Goal: Task Accomplishment & Management: Use online tool/utility

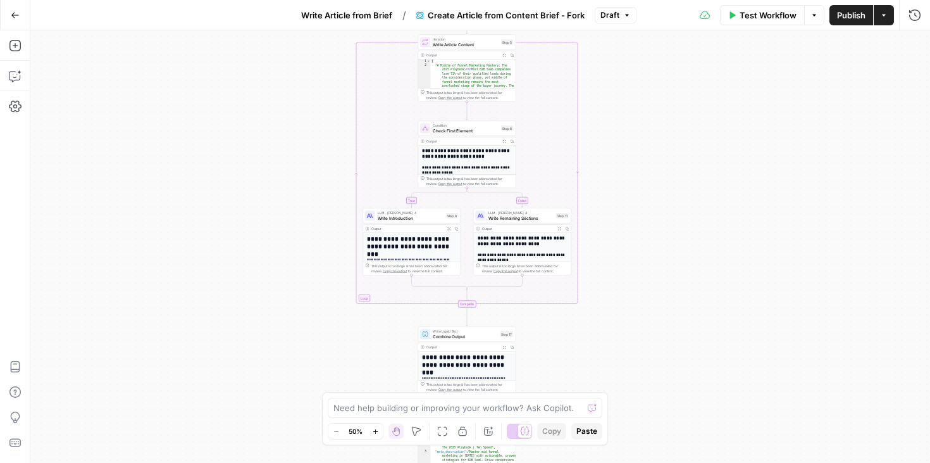
click at [240, 227] on div "true false Workflow Set Inputs Inputs Google Search Google Search Step 139 Outp…" at bounding box center [480, 246] width 900 height 432
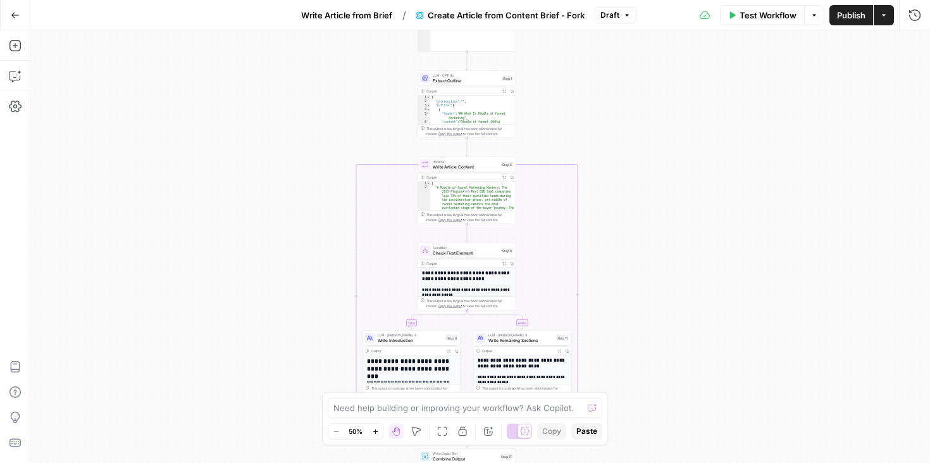
drag, startPoint x: 292, startPoint y: 233, endPoint x: 292, endPoint y: 353, distance: 120.2
click at [292, 353] on div "true false Workflow Set Inputs Inputs Google Search Google Search Step 139 Outp…" at bounding box center [480, 246] width 900 height 432
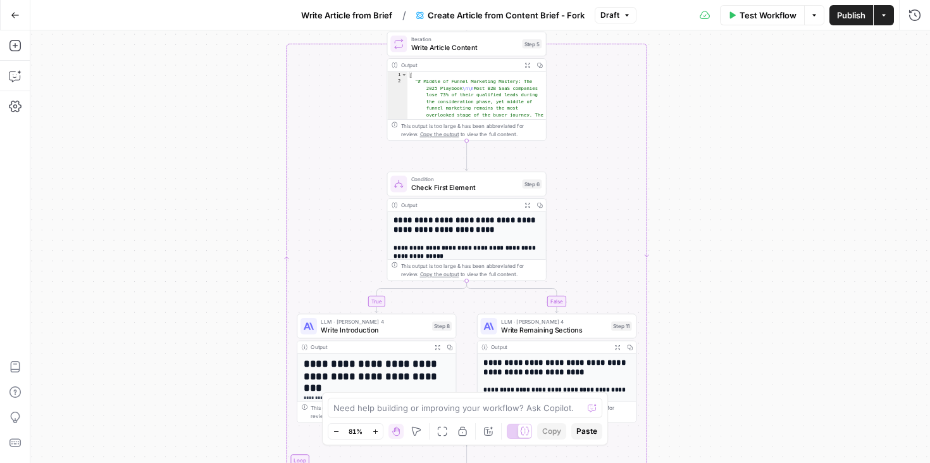
drag, startPoint x: 294, startPoint y: 352, endPoint x: 186, endPoint y: 353, distance: 107.6
click at [186, 353] on div "true false Workflow Set Inputs Inputs Google Search Google Search Step 139 Outp…" at bounding box center [480, 246] width 900 height 432
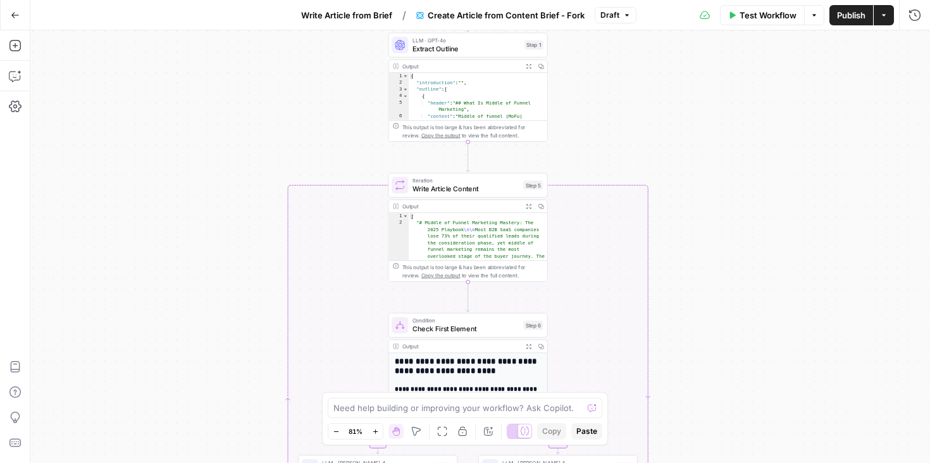
drag, startPoint x: 185, startPoint y: 373, endPoint x: 185, endPoint y: 506, distance: 132.9
click at [185, 462] on html "Ten Speed New Home Browse Your Data Usage Settings Recent Grids Moveworks [PERS…" at bounding box center [465, 231] width 930 height 463
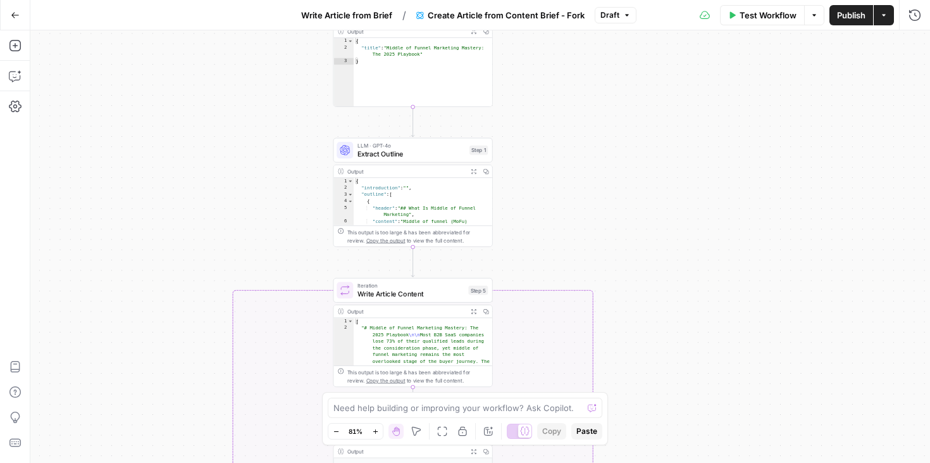
drag, startPoint x: 252, startPoint y: 135, endPoint x: 197, endPoint y: 240, distance: 118.6
click at [197, 240] on div "true false Workflow Set Inputs Inputs Google Search Google Search Step 139 Outp…" at bounding box center [480, 246] width 900 height 432
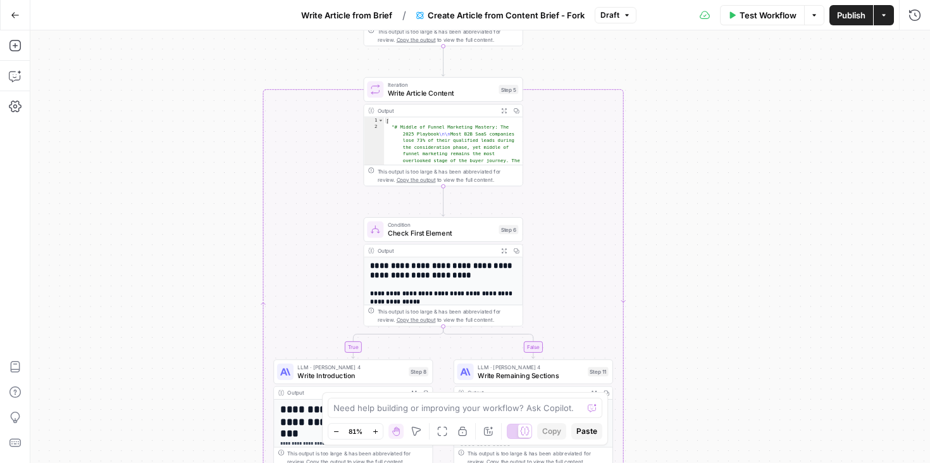
drag, startPoint x: 182, startPoint y: 322, endPoint x: 215, endPoint y: 130, distance: 194.5
click at [215, 130] on div "true false Workflow Set Inputs Inputs Google Search Google Search Step 139 Outp…" at bounding box center [480, 246] width 900 height 432
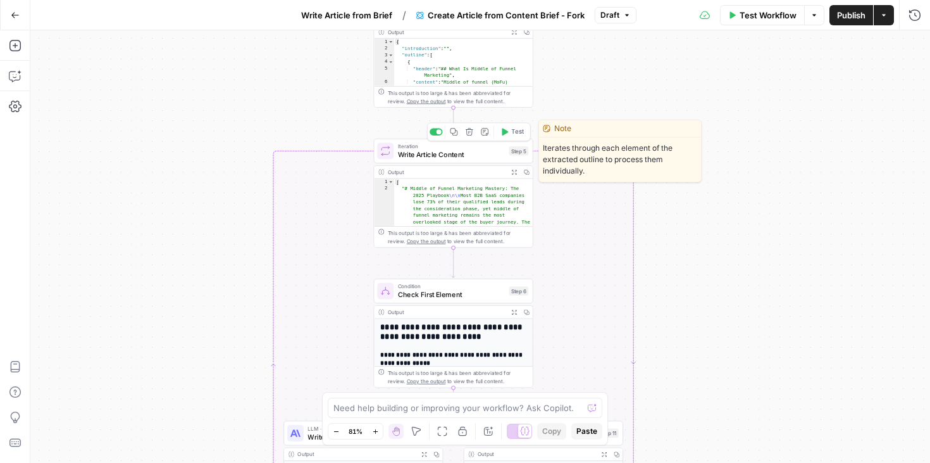
click at [465, 158] on span "Write Article Content" at bounding box center [451, 154] width 107 height 10
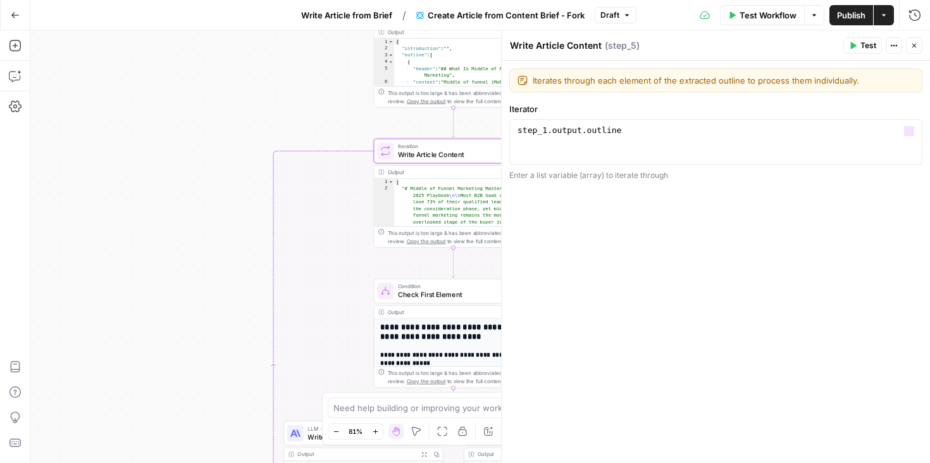
click at [187, 297] on div "true false Workflow Set Inputs Inputs Google Search Google Search Step 139 Outp…" at bounding box center [480, 246] width 900 height 432
click at [915, 50] on button "Close" at bounding box center [914, 45] width 16 height 16
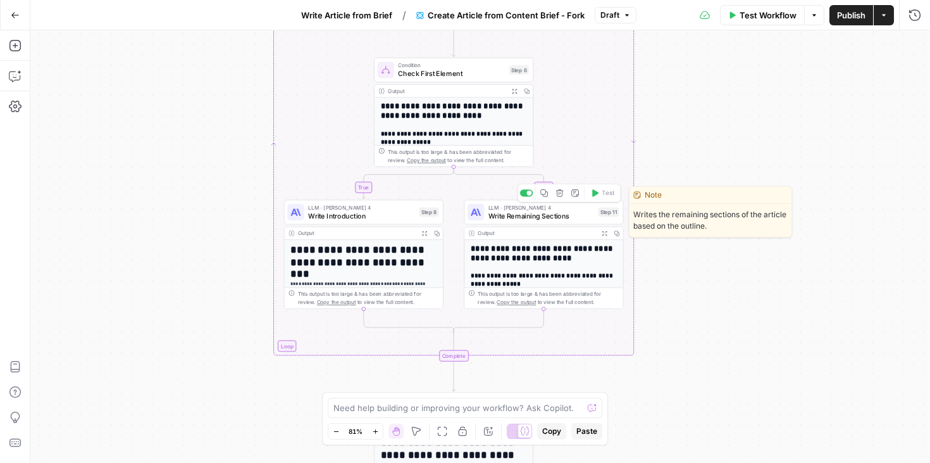
click at [535, 216] on span "Write Remaining Sections" at bounding box center [542, 215] width 106 height 10
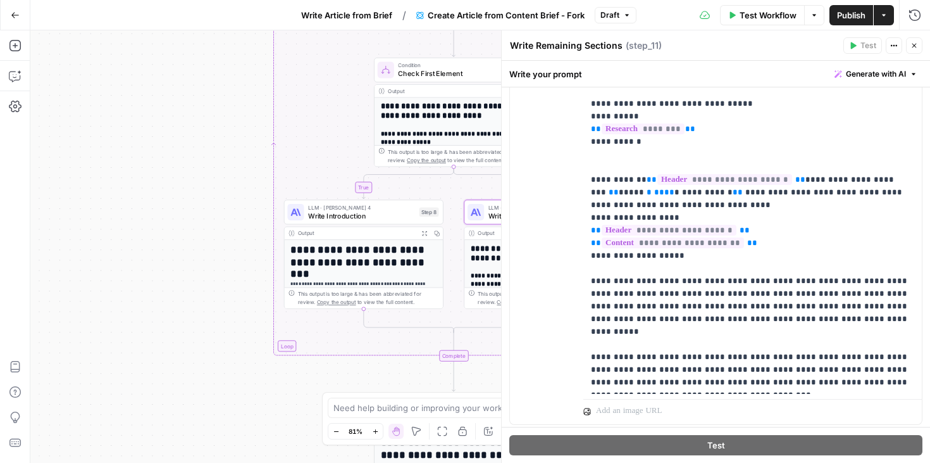
scroll to position [1277, 0]
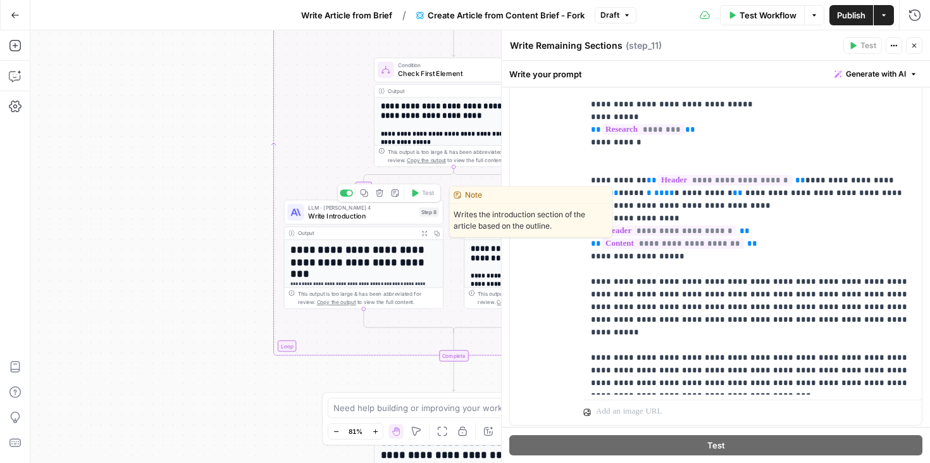
click at [164, 261] on div "true false Workflow Set Inputs Inputs Google Search Google Search Step 139 Outp…" at bounding box center [480, 246] width 900 height 432
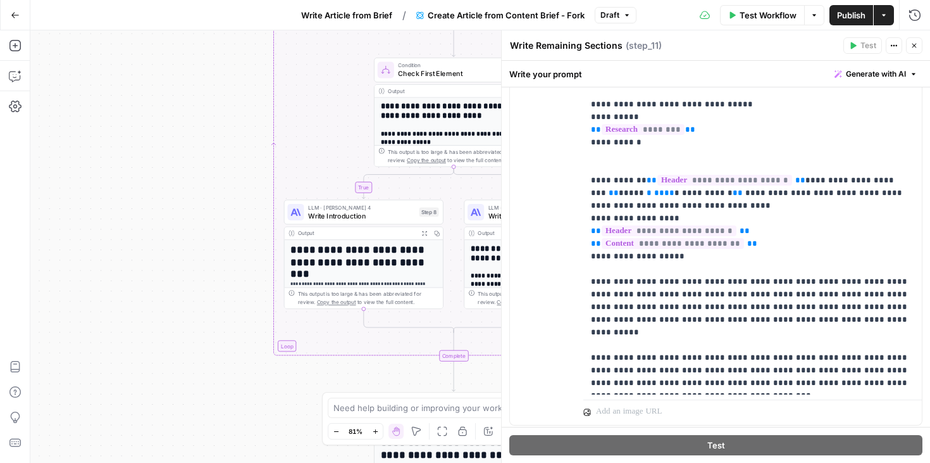
click at [913, 43] on icon "button" at bounding box center [915, 46] width 8 height 8
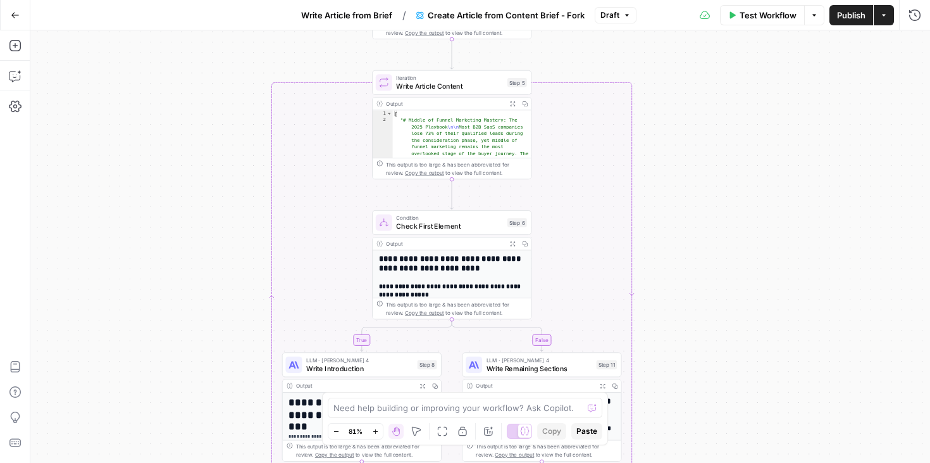
drag, startPoint x: 704, startPoint y: 225, endPoint x: 701, endPoint y: 441, distance: 215.8
click at [701, 441] on div "true false Workflow Set Inputs Inputs Google Search Google Search Step 139 Outp…" at bounding box center [480, 246] width 900 height 432
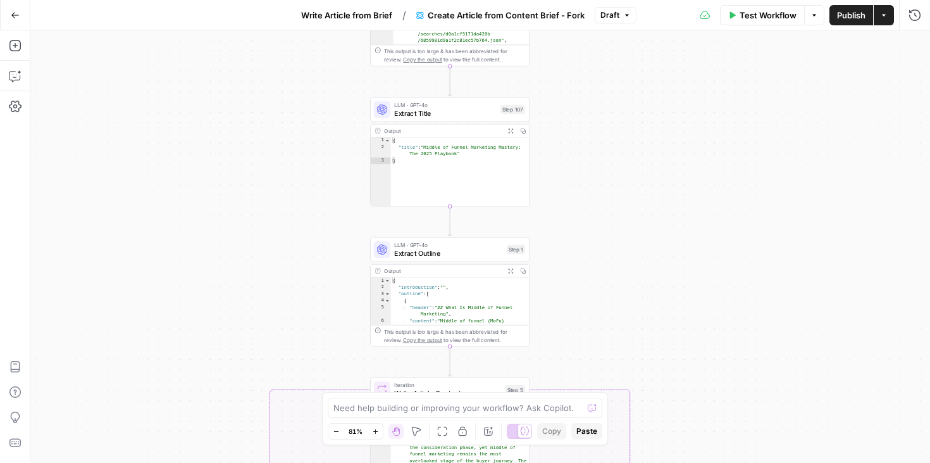
drag, startPoint x: 676, startPoint y: 123, endPoint x: 675, endPoint y: 394, distance: 270.9
click at [675, 394] on div "true false Workflow Set Inputs Inputs Google Search Google Search Step 139 Outp…" at bounding box center [480, 246] width 900 height 432
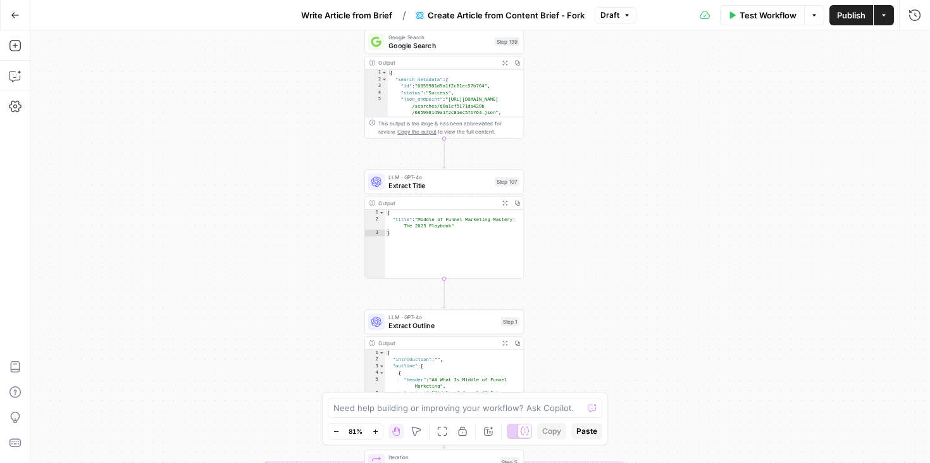
drag, startPoint x: 677, startPoint y: 189, endPoint x: 671, endPoint y: 235, distance: 46.5
click at [671, 235] on div "true false Workflow Set Inputs Inputs Google Search Google Search Step 139 Outp…" at bounding box center [480, 246] width 900 height 432
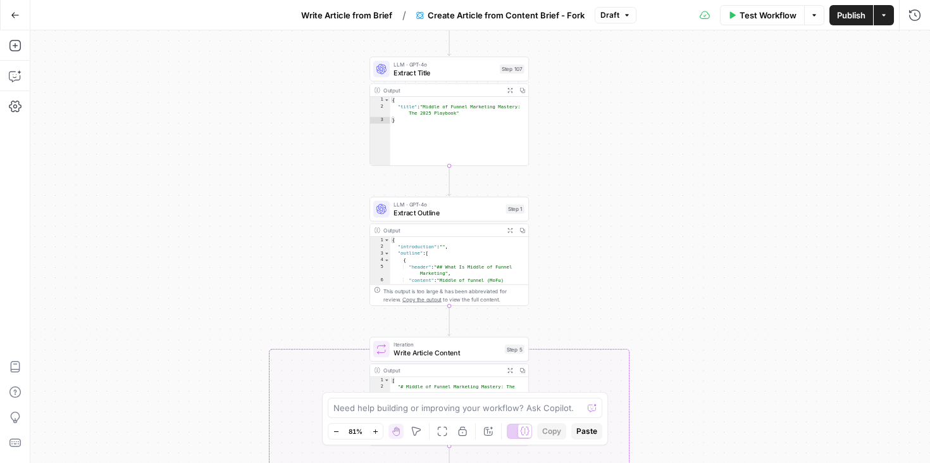
drag, startPoint x: 671, startPoint y: 230, endPoint x: 677, endPoint y: 118, distance: 112.8
click at [677, 118] on div "true false Workflow Set Inputs Inputs Google Search Google Search Step 139 Outp…" at bounding box center [480, 246] width 900 height 432
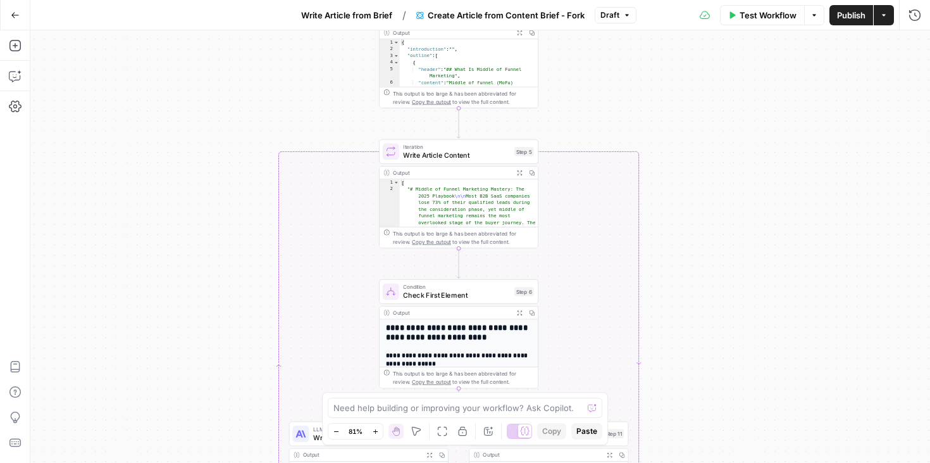
drag, startPoint x: 676, startPoint y: 346, endPoint x: 685, endPoint y: 149, distance: 197.7
click at [685, 149] on div "true false Workflow Set Inputs Inputs Google Search Google Search Step 139 Outp…" at bounding box center [480, 246] width 900 height 432
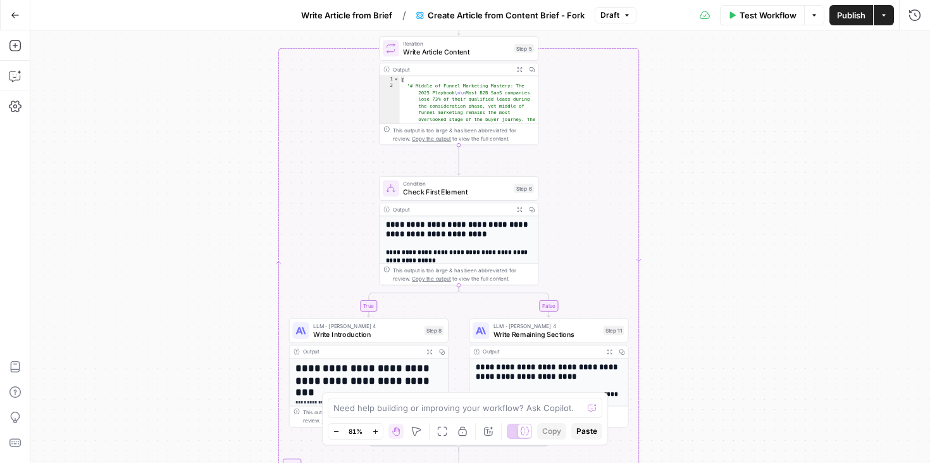
drag, startPoint x: 679, startPoint y: 299, endPoint x: 679, endPoint y: 197, distance: 102.5
click at [679, 197] on div "true false Workflow Set Inputs Inputs Google Search Google Search Step 139 Outp…" at bounding box center [480, 246] width 900 height 432
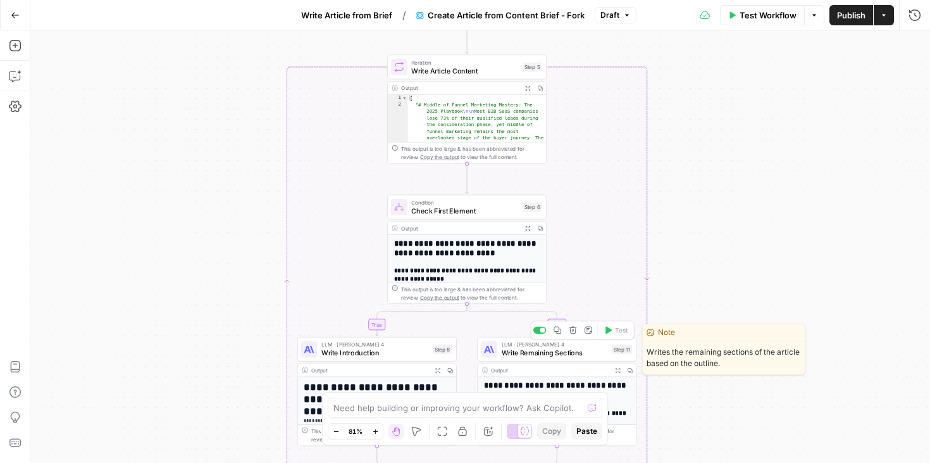
click at [544, 349] on span "Write Remaining Sections" at bounding box center [555, 352] width 106 height 10
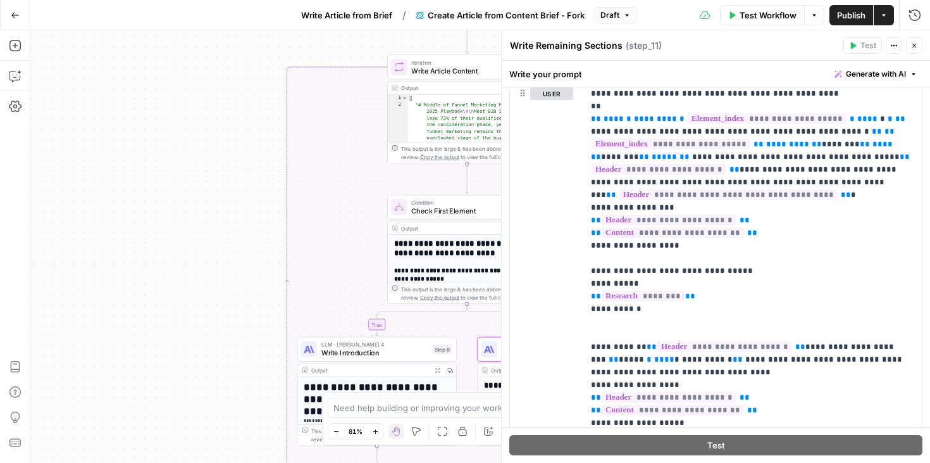
scroll to position [1312, 0]
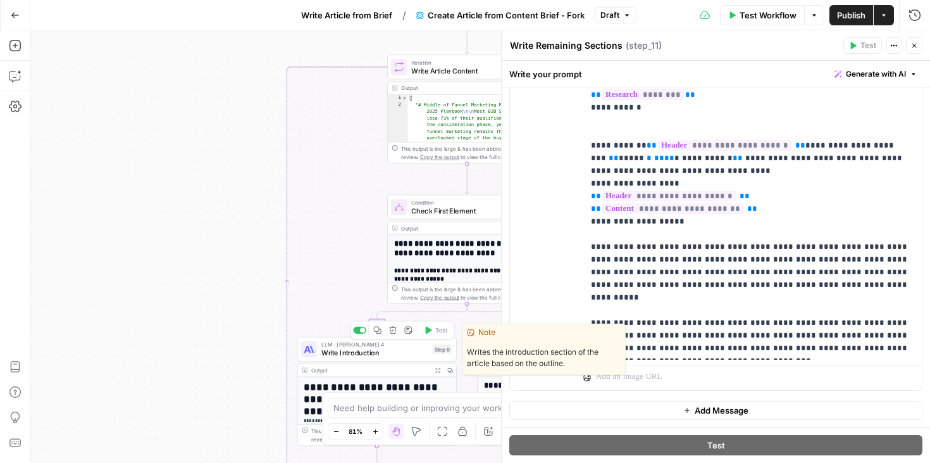
click at [393, 352] on span "Write Introduction" at bounding box center [374, 352] width 107 height 10
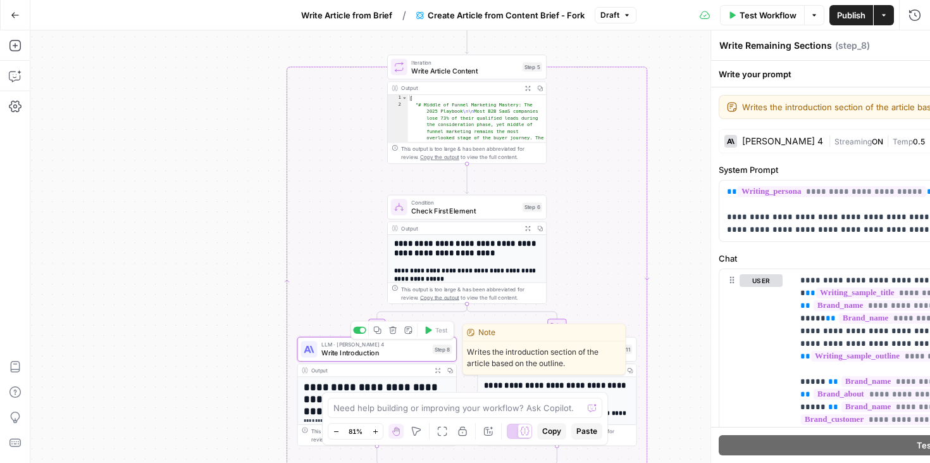
type textarea "Write Introduction"
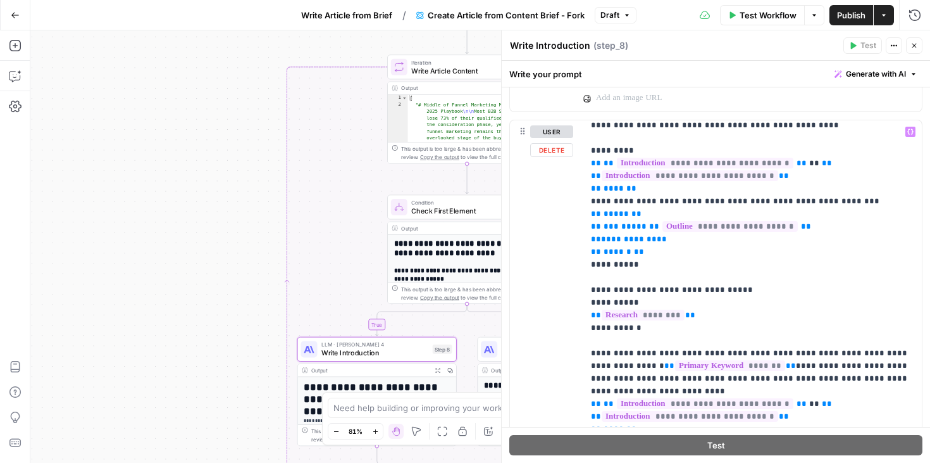
scroll to position [368, 0]
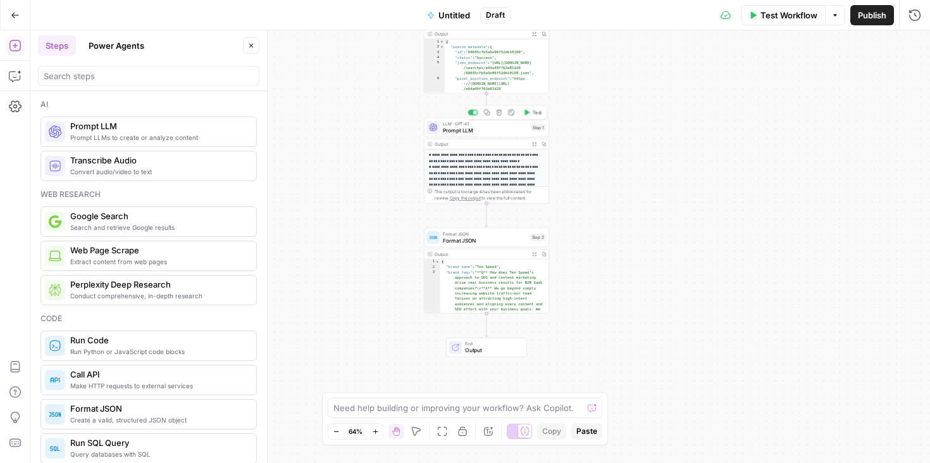
click at [485, 124] on span "LLM · GPT-4.1" at bounding box center [485, 123] width 85 height 6
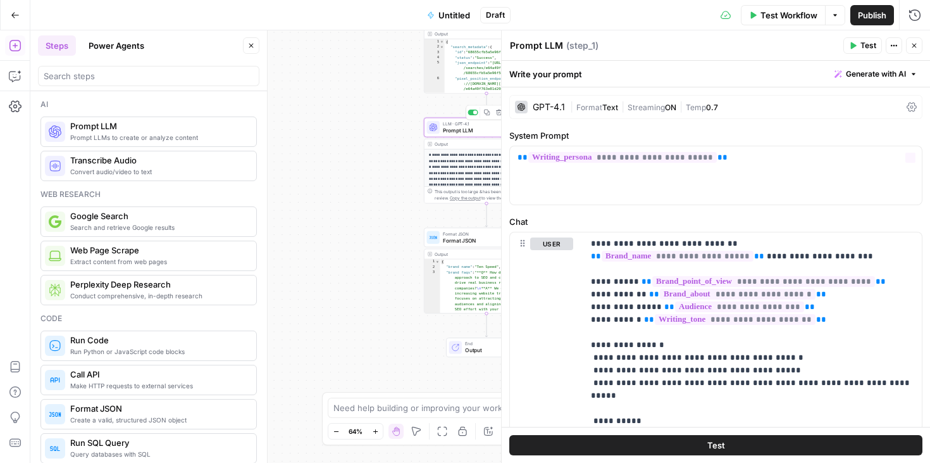
scroll to position [184, 0]
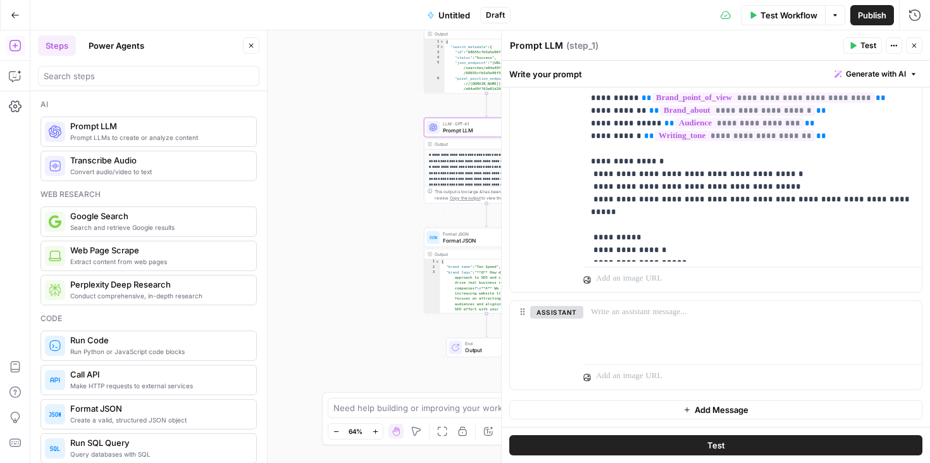
click at [698, 264] on div at bounding box center [753, 276] width 339 height 30
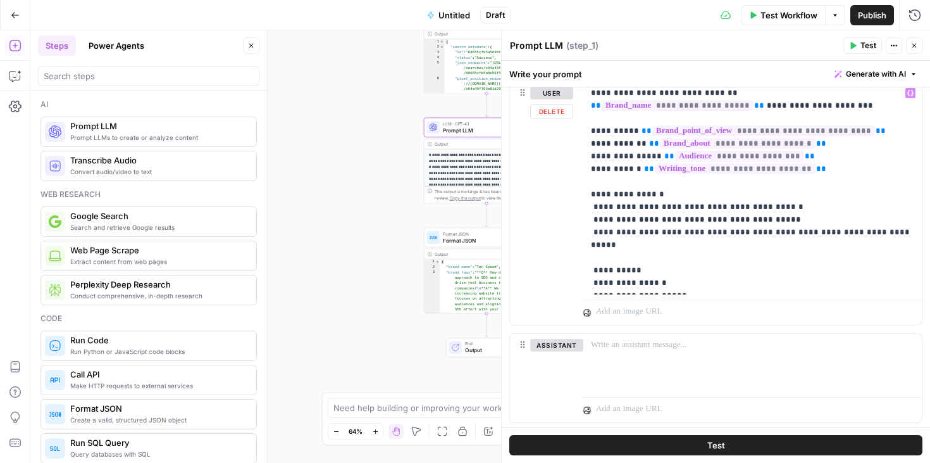
scroll to position [152, 0]
click at [826, 163] on p "**********" at bounding box center [752, 186] width 323 height 203
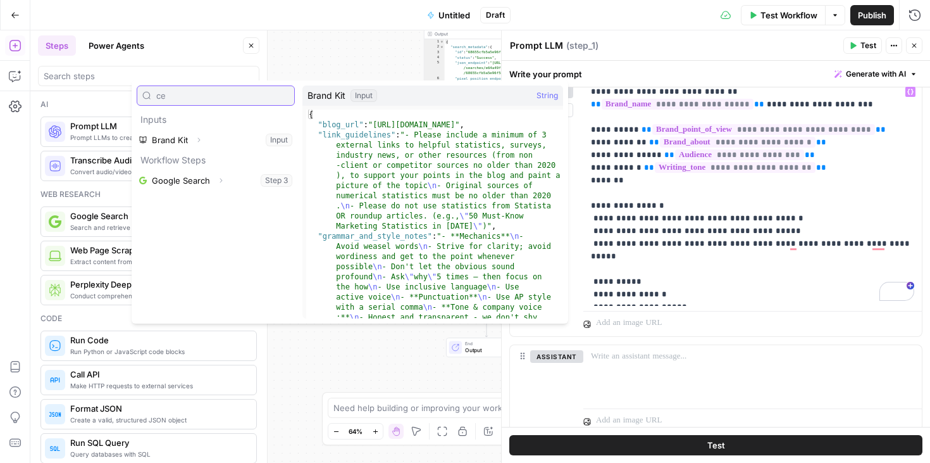
type input "c"
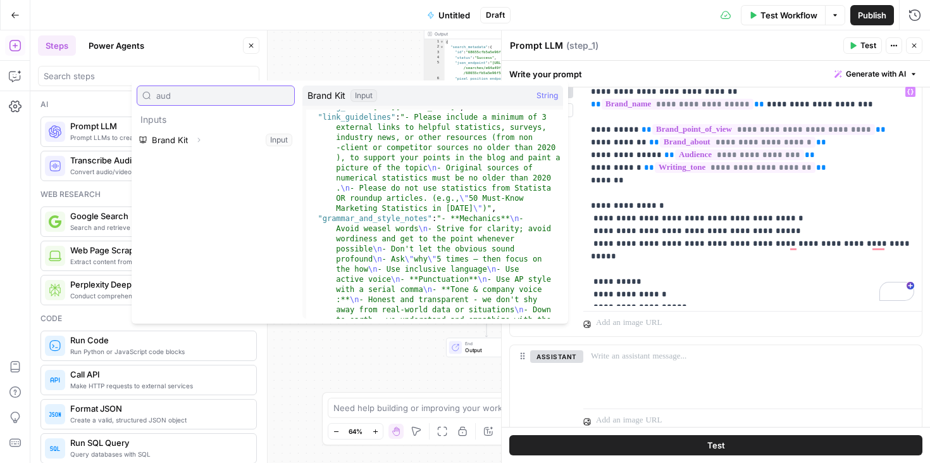
scroll to position [17, 0]
type input "aud"
type textarea "**********"
click at [419, 216] on div ""blog_url" : "https://www.tenspeed.io/blog" , "link_guidelines" : "- Please inc…" at bounding box center [434, 297] width 257 height 391
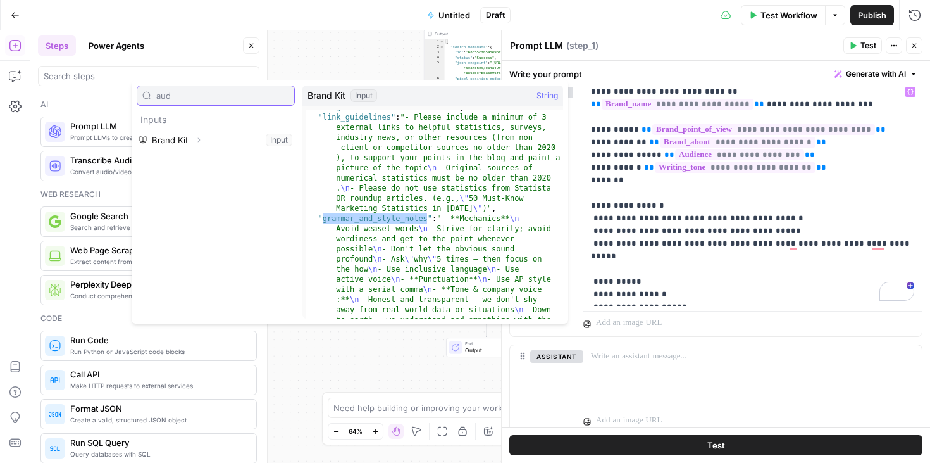
drag, startPoint x: 215, startPoint y: 92, endPoint x: 120, endPoint y: 92, distance: 94.3
click at [120, 92] on body "**********" at bounding box center [465, 231] width 930 height 463
click at [257, 90] on input "text" at bounding box center [222, 95] width 133 height 13
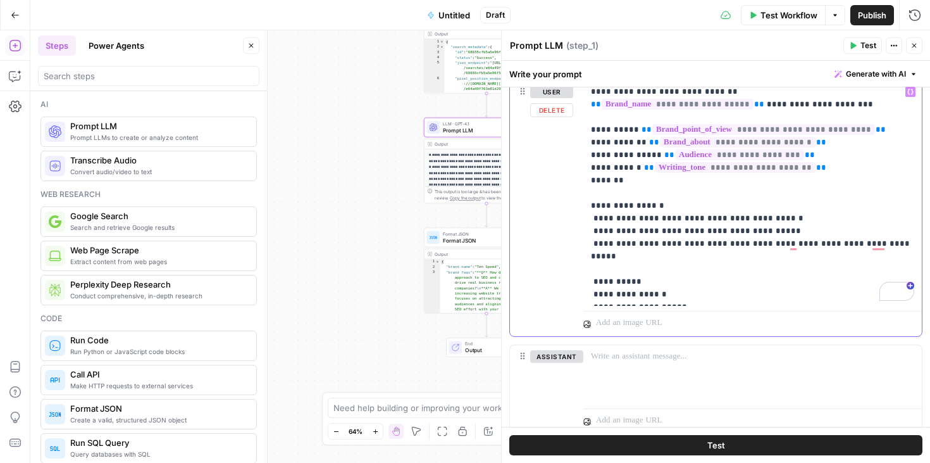
click at [705, 293] on p "**********" at bounding box center [752, 192] width 323 height 215
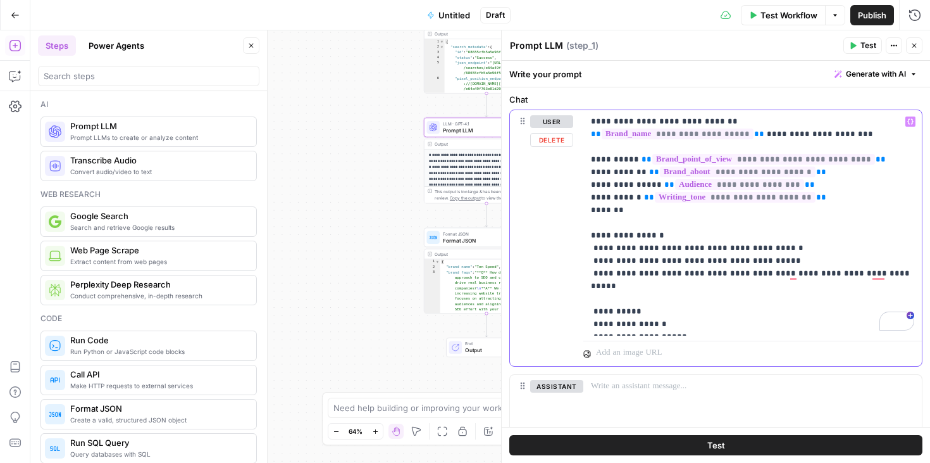
scroll to position [123, 0]
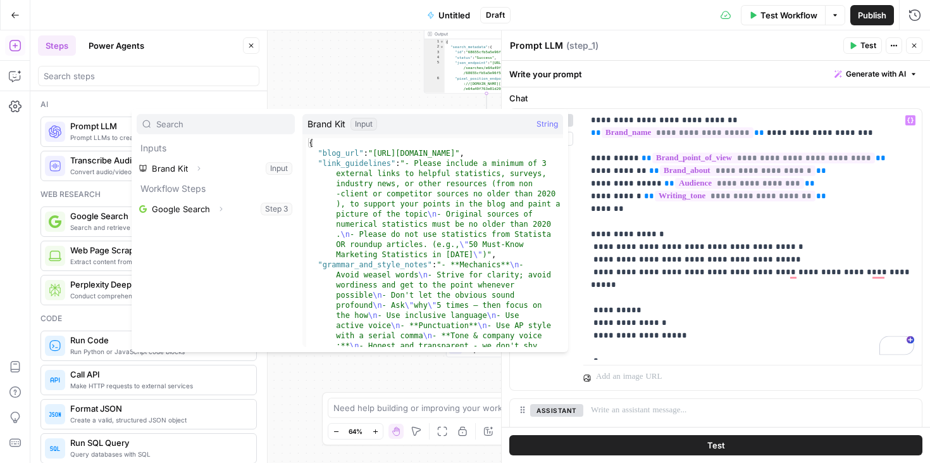
click at [215, 123] on input "text" at bounding box center [222, 124] width 133 height 13
click at [199, 167] on icon "button" at bounding box center [199, 169] width 8 height 8
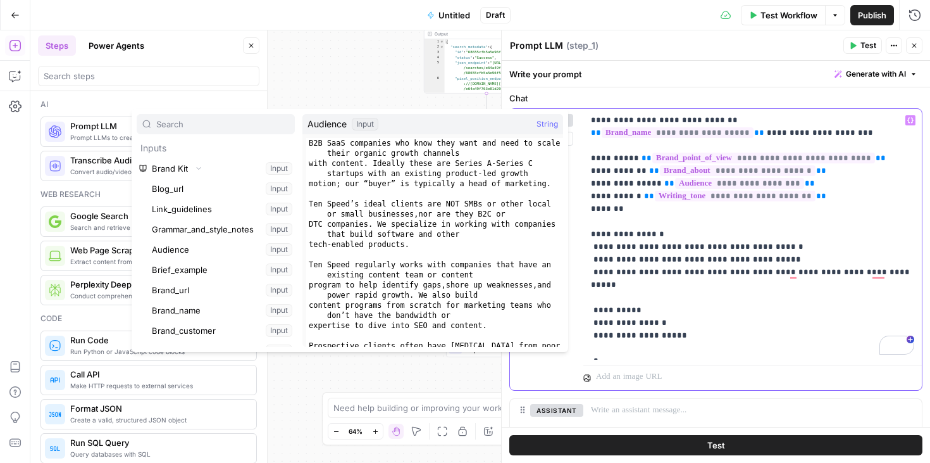
click at [603, 350] on p "**********" at bounding box center [752, 234] width 323 height 240
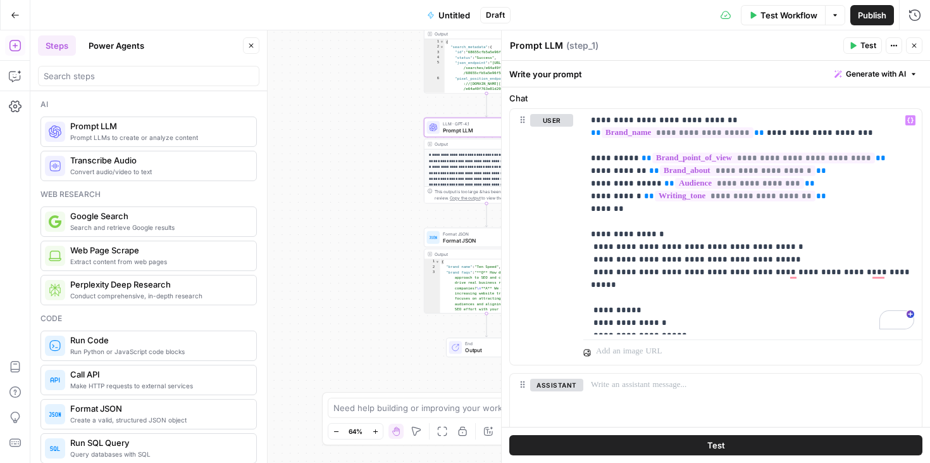
click at [255, 53] on button "Close" at bounding box center [251, 45] width 16 height 16
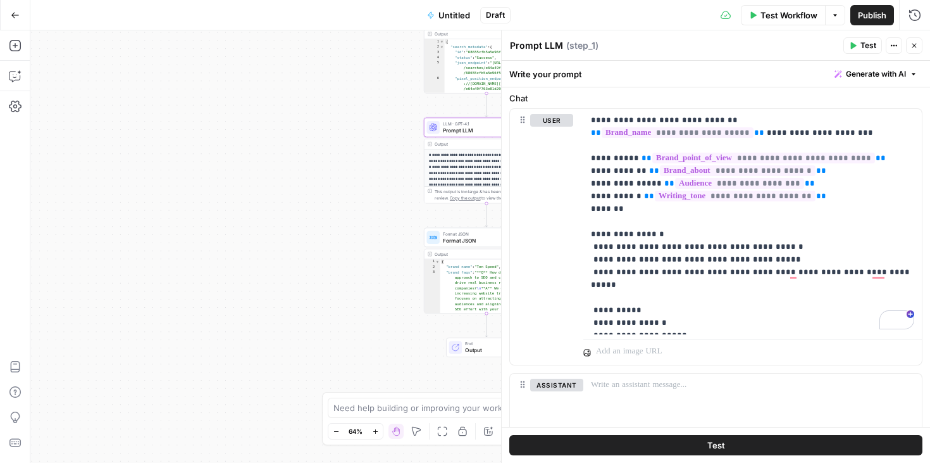
click at [16, 21] on button "Go Back" at bounding box center [15, 15] width 23 height 23
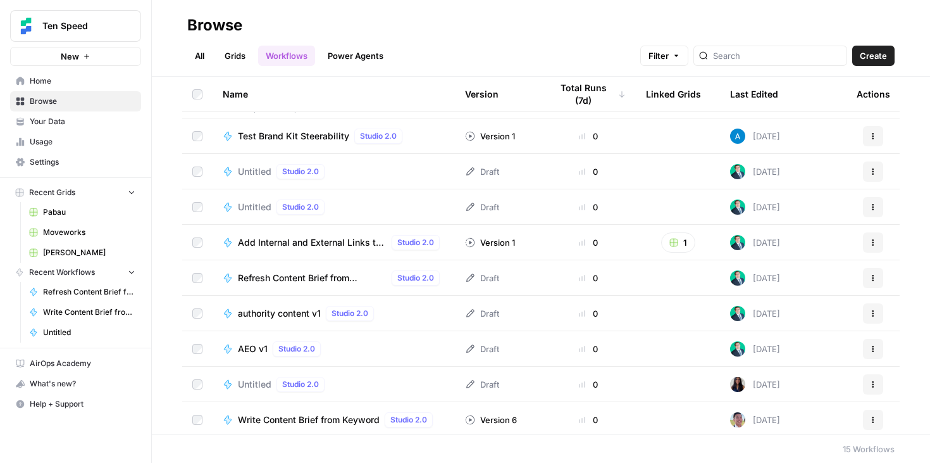
scroll to position [208, 0]
click at [302, 277] on span "Refresh Content Brief from Keyword [DEV]" at bounding box center [312, 276] width 149 height 13
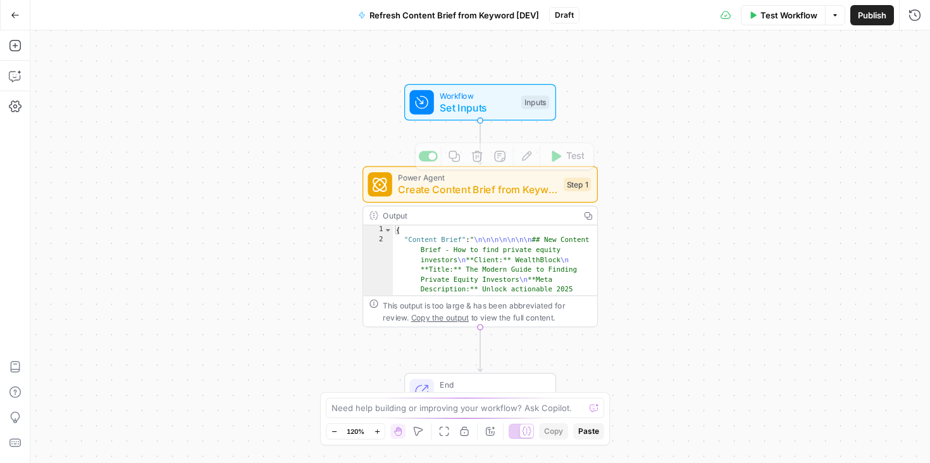
click at [512, 188] on span "Create Content Brief from Keyword - Fork" at bounding box center [477, 189] width 159 height 15
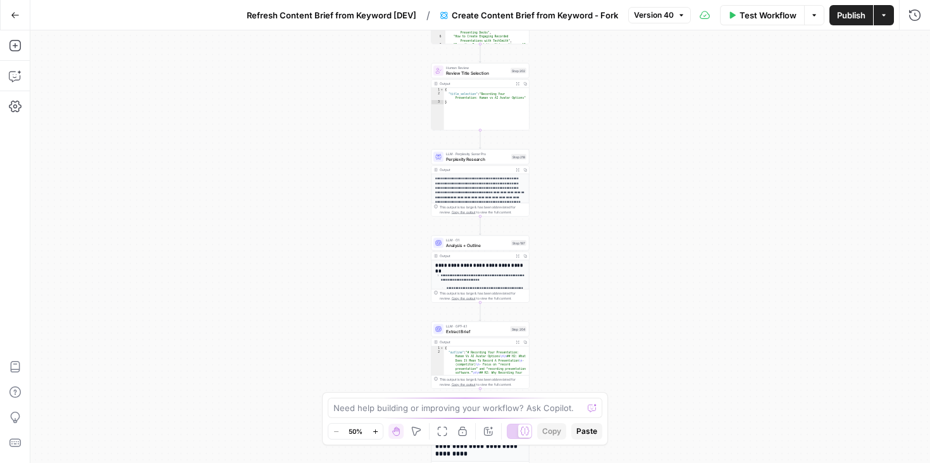
scroll to position [235, 0]
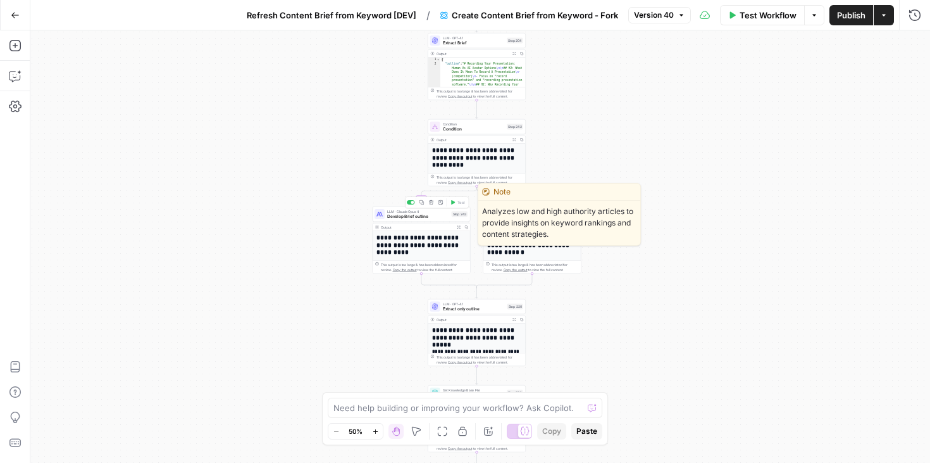
click at [429, 215] on span "Develop Brief outline" at bounding box center [418, 216] width 62 height 6
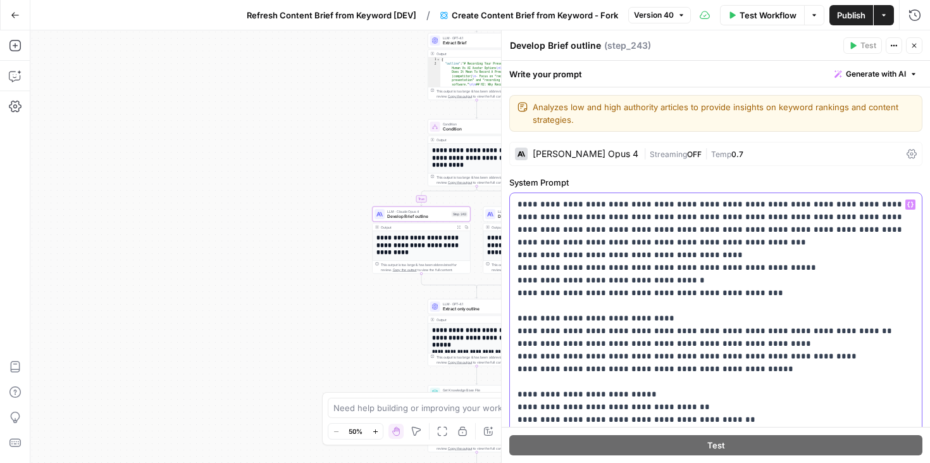
click at [788, 291] on p "**********" at bounding box center [716, 413] width 397 height 430
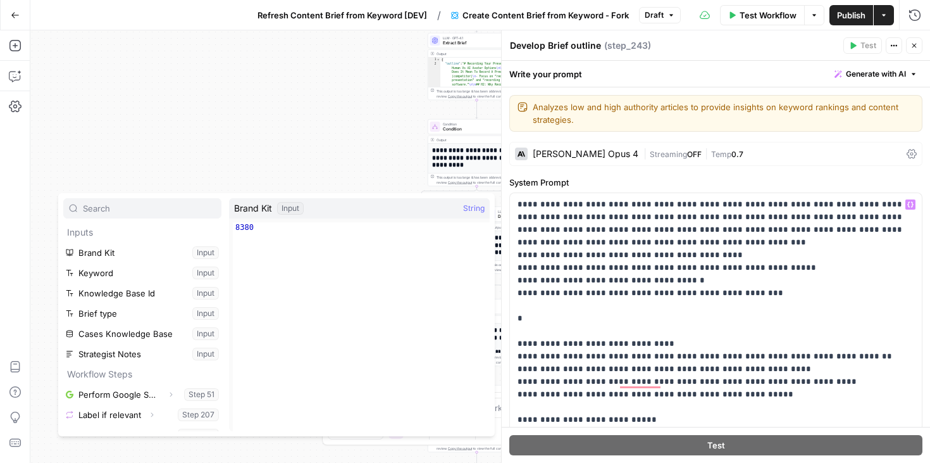
click at [259, 229] on div "8380" at bounding box center [361, 336] width 257 height 229
type textarea "****"
drag, startPoint x: 259, startPoint y: 229, endPoint x: 227, endPoint y: 229, distance: 31.6
click at [227, 229] on div "Inputs Brand Kit Input Keyword Input Knowledge Base Id Input Brief type Input C…" at bounding box center [276, 314] width 437 height 243
click at [265, 132] on div "true false Workflow Set Inputs Inputs Google Search Perform Google Search Step …" at bounding box center [480, 246] width 900 height 432
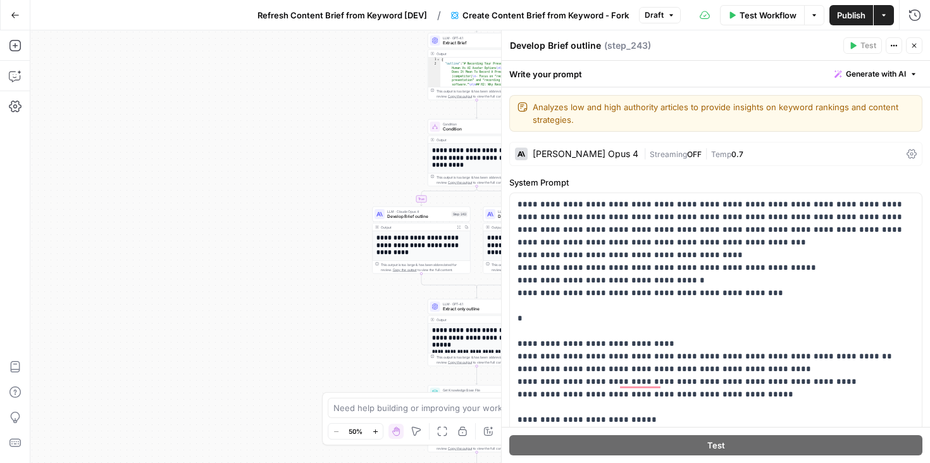
click at [273, 211] on div "true false Workflow Set Inputs Inputs Google Search Perform Google Search Step …" at bounding box center [480, 246] width 900 height 432
click at [21, 13] on button "Go Back" at bounding box center [15, 15] width 23 height 23
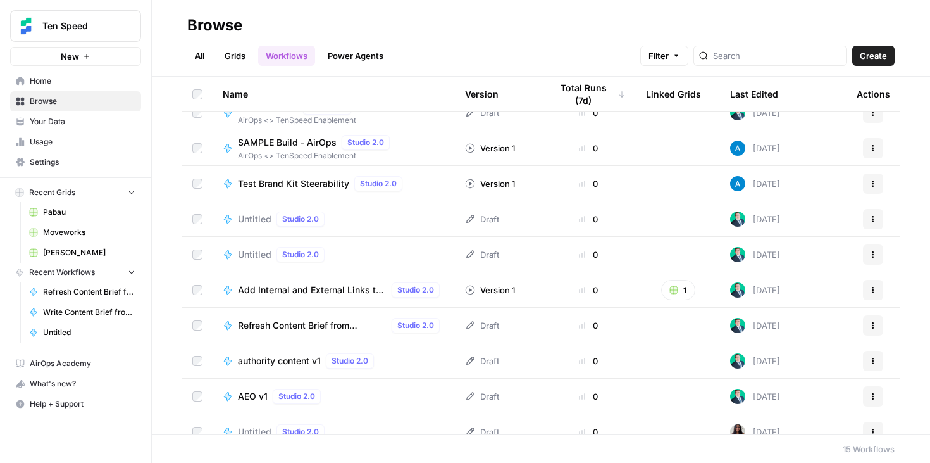
scroll to position [161, 0]
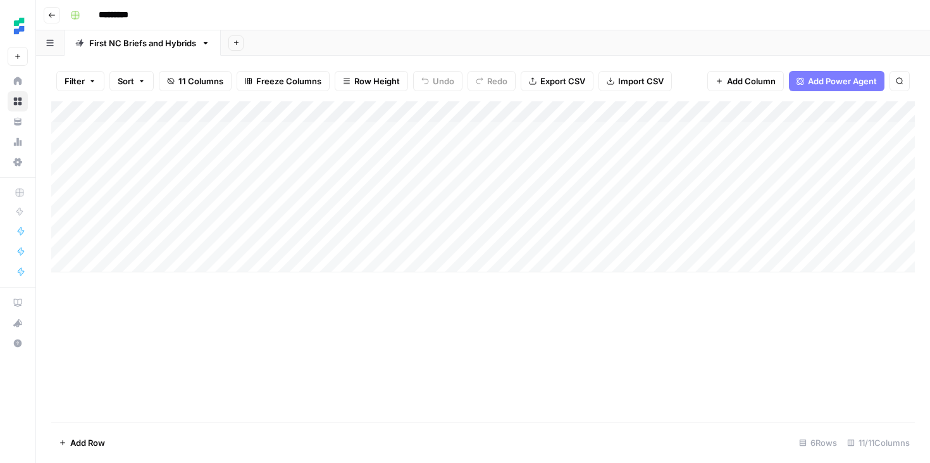
click at [50, 16] on icon "button" at bounding box center [52, 15] width 8 height 8
